Goal: Task Accomplishment & Management: Use online tool/utility

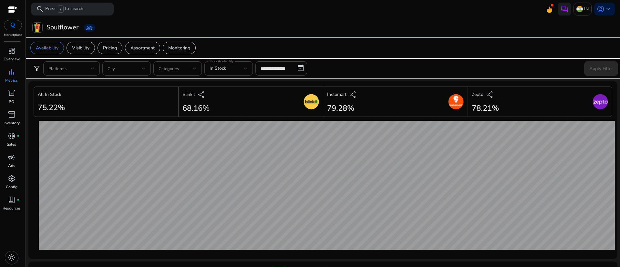
scroll to position [298, 0]
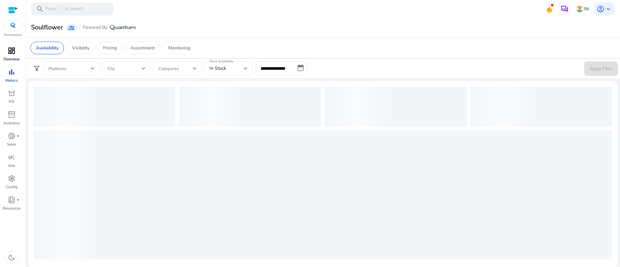
click at [4, 62] on p "Overview" at bounding box center [12, 59] width 16 height 6
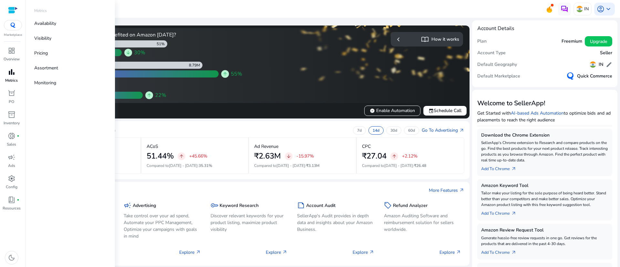
click at [10, 78] on p "Metrics" at bounding box center [11, 80] width 13 height 6
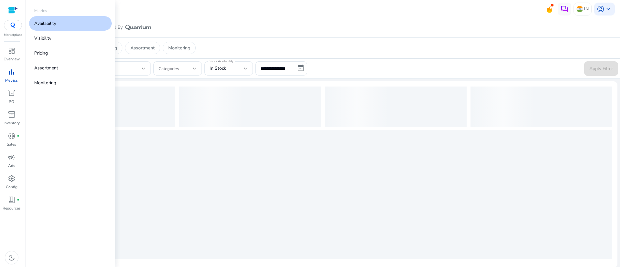
click at [46, 26] on p "Availability" at bounding box center [45, 23] width 22 height 7
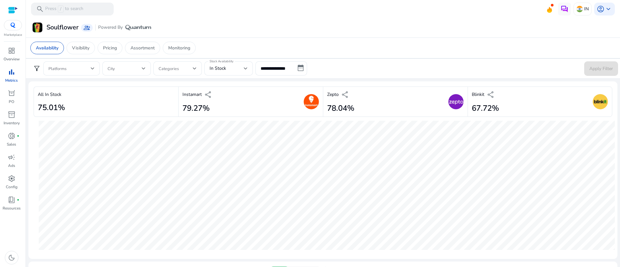
click at [78, 60] on div "**********" at bounding box center [322, 68] width 595 height 20
click at [271, 42] on app-sa-custom-tab "Availability Visibility Pricing Assortment Monitoring" at bounding box center [322, 48] width 585 height 13
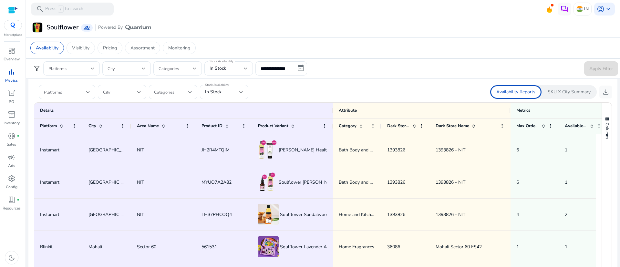
scroll to position [387, 0]
click at [86, 98] on div at bounding box center [67, 93] width 46 height 14
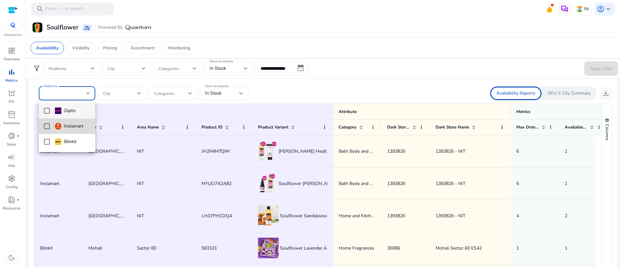
click at [46, 126] on mat-pseudo-checkbox at bounding box center [47, 126] width 6 height 6
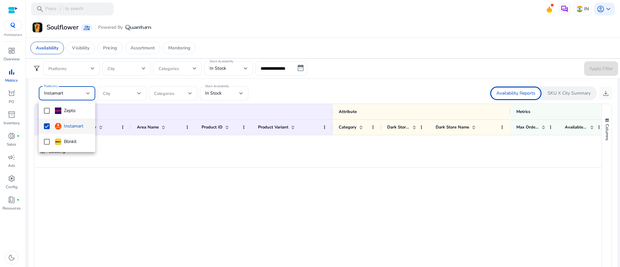
click at [355, 81] on div at bounding box center [310, 133] width 620 height 267
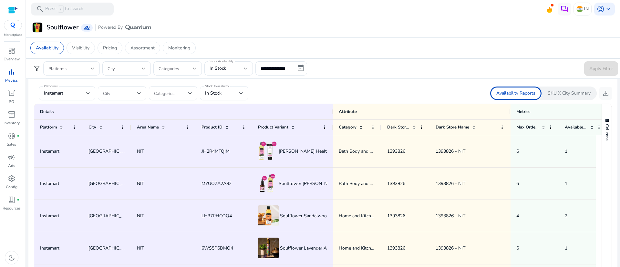
scroll to position [0, 0]
click at [243, 92] on div "Stock Availability In Stock" at bounding box center [224, 93] width 48 height 14
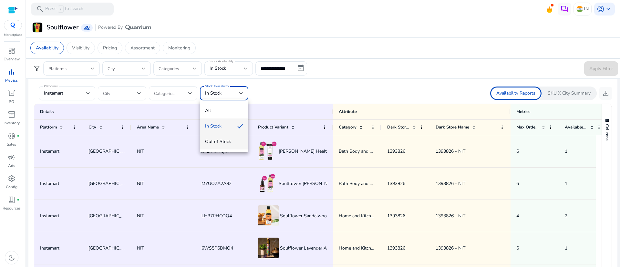
click at [219, 141] on span "Out of Stock" at bounding box center [224, 141] width 38 height 7
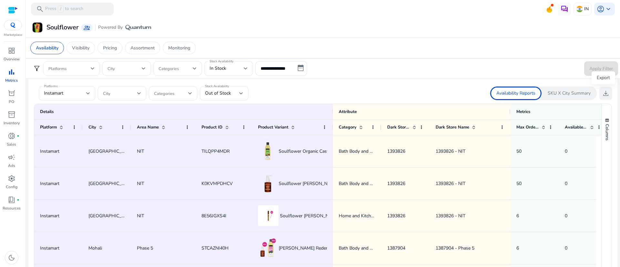
click at [606, 91] on span "download" at bounding box center [606, 93] width 8 height 8
